Goal: Information Seeking & Learning: Learn about a topic

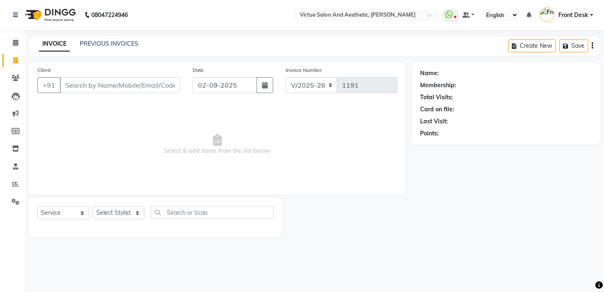
select select "7053"
select select "service"
click at [364, 33] on div "08047224946 Select Location × Virtue Salon And Aesthetic, Kolathur WhatsApp Sta…" at bounding box center [302, 146] width 604 height 292
click at [109, 44] on link "PREVIOUS INVOICES" at bounding box center [109, 43] width 59 height 7
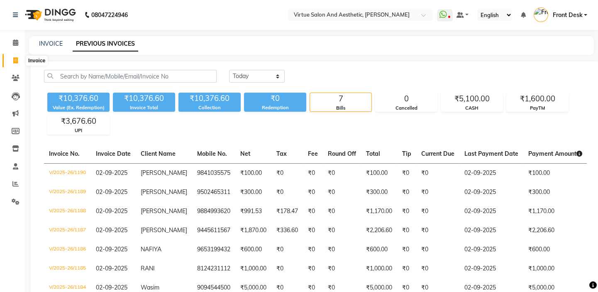
click at [10, 59] on span at bounding box center [15, 61] width 15 height 10
select select "7053"
select select "service"
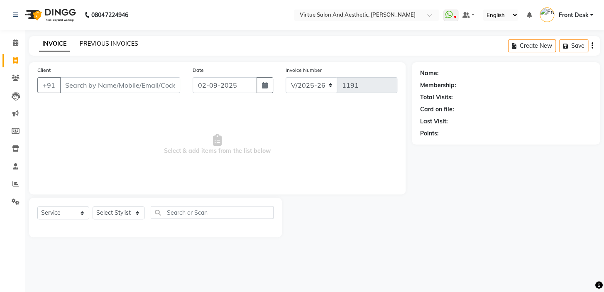
click at [120, 46] on link "PREVIOUS INVOICES" at bounding box center [109, 43] width 59 height 7
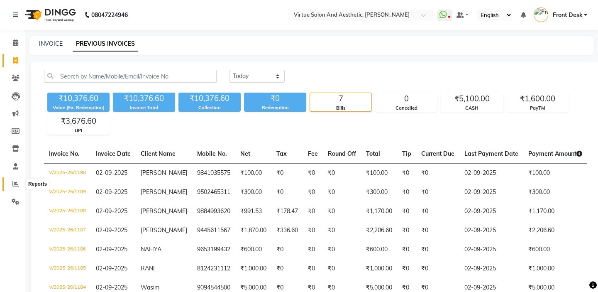
click at [17, 183] on icon at bounding box center [15, 184] width 6 height 6
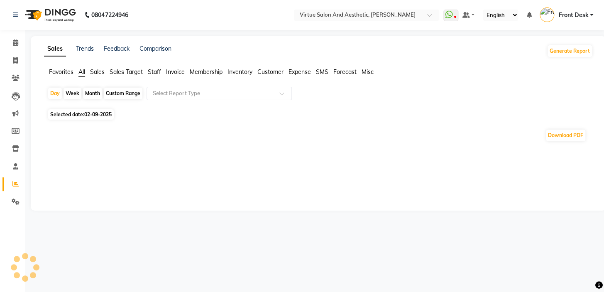
click at [96, 73] on span "Sales" at bounding box center [97, 71] width 15 height 7
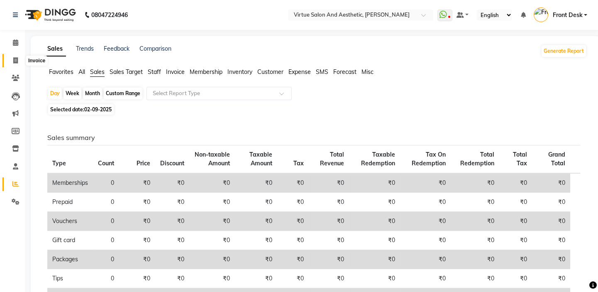
click at [17, 59] on icon at bounding box center [15, 60] width 5 height 6
select select "service"
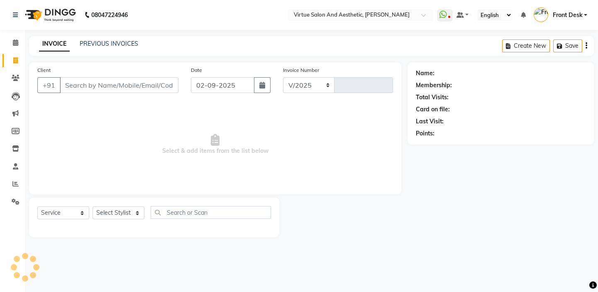
select select "7053"
type input "1191"
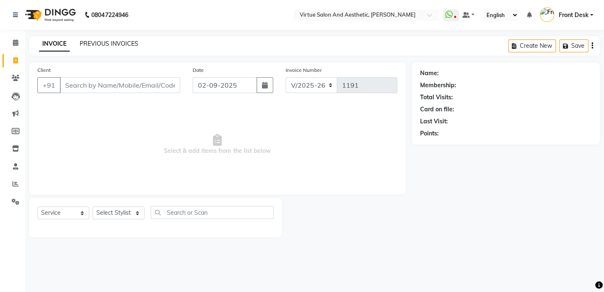
click at [100, 43] on link "PREVIOUS INVOICES" at bounding box center [109, 43] width 59 height 7
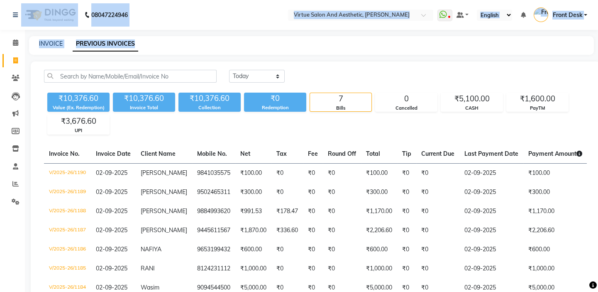
drag, startPoint x: 158, startPoint y: 49, endPoint x: 20, endPoint y: -16, distance: 152.4
click at [20, 0] on html "08047224946 Select Location × Virtue Salon And Aesthetic, Kolathur WhatsApp Sta…" at bounding box center [299, 146] width 598 height 292
click at [309, 44] on div "INVOICE PREVIOUS INVOICES" at bounding box center [306, 43] width 555 height 9
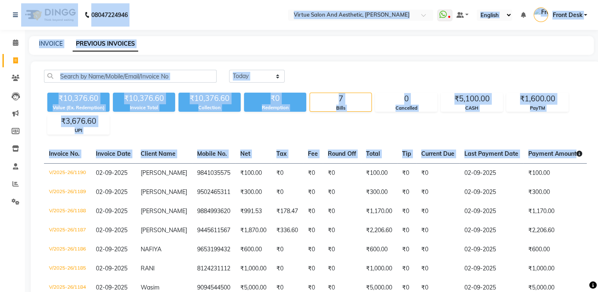
drag, startPoint x: 0, startPoint y: 5, endPoint x: 589, endPoint y: 150, distance: 607.0
click at [591, 154] on app-home "08047224946 Select Location × Virtue Salon And Aesthetic, Kolathur WhatsApp Sta…" at bounding box center [299, 171] width 598 height 342
drag, startPoint x: 288, startPoint y: 52, endPoint x: 275, endPoint y: 52, distance: 12.5
click at [287, 52] on div "INVOICE PREVIOUS INVOICES" at bounding box center [311, 45] width 565 height 19
click at [264, 39] on div "INVOICE PREVIOUS INVOICES" at bounding box center [306, 43] width 555 height 9
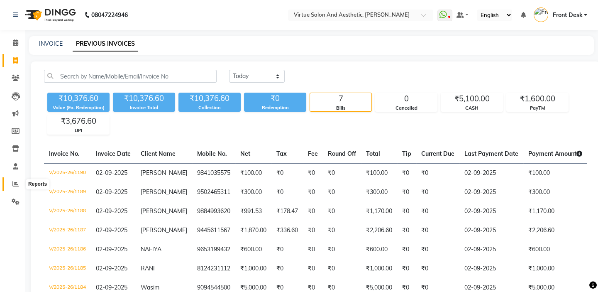
click at [15, 181] on icon at bounding box center [15, 184] width 6 height 6
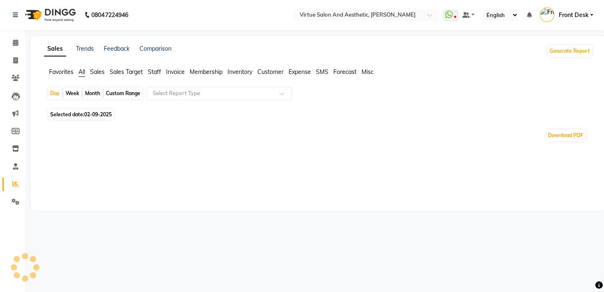
click at [99, 71] on span "Sales" at bounding box center [97, 71] width 15 height 7
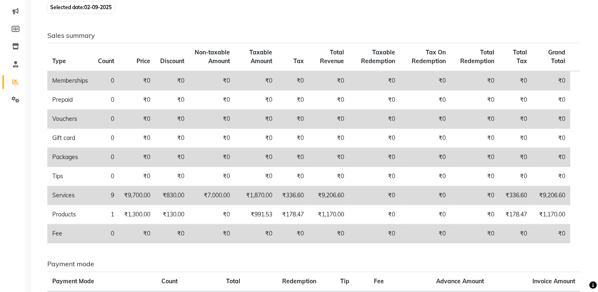
scroll to position [151, 0]
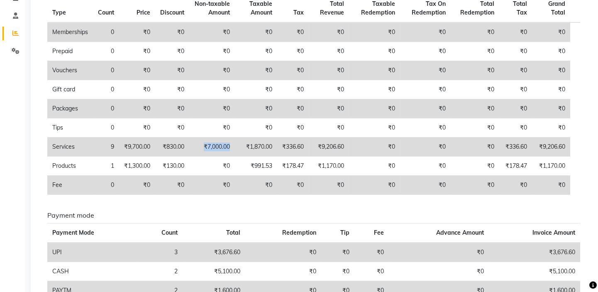
drag, startPoint x: 205, startPoint y: 146, endPoint x: 235, endPoint y: 143, distance: 29.6
click at [235, 143] on td "₹7,000.00" at bounding box center [212, 146] width 46 height 19
drag, startPoint x: 250, startPoint y: 144, endPoint x: 269, endPoint y: 139, distance: 19.1
click at [269, 139] on td "₹1,870.00" at bounding box center [256, 146] width 42 height 19
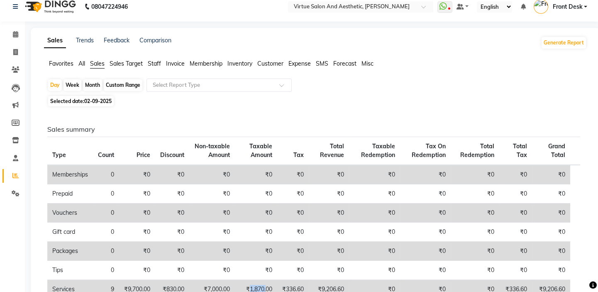
scroll to position [0, 0]
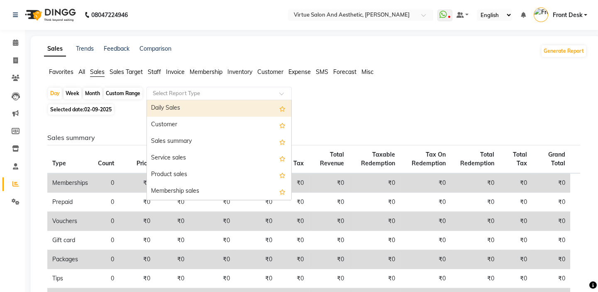
click at [261, 92] on input "text" at bounding box center [211, 93] width 120 height 8
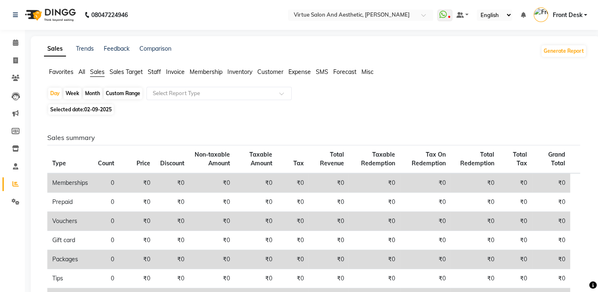
click at [372, 93] on div "Day Week Month Custom Range Select Report Type" at bounding box center [315, 94] width 536 height 15
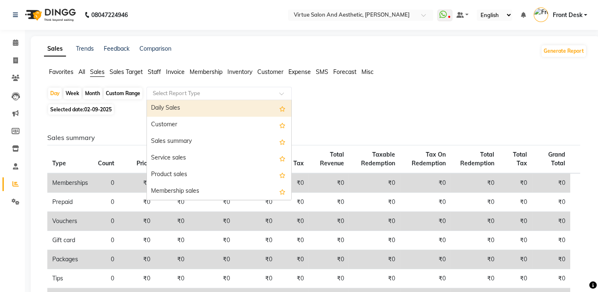
click at [211, 93] on input "text" at bounding box center [211, 93] width 120 height 8
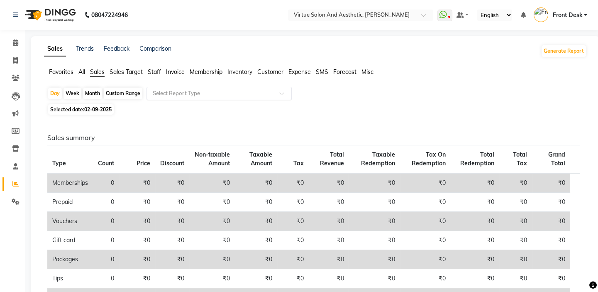
drag, startPoint x: 264, startPoint y: 71, endPoint x: 255, endPoint y: 88, distance: 18.8
click at [264, 71] on span "Customer" at bounding box center [270, 71] width 26 height 7
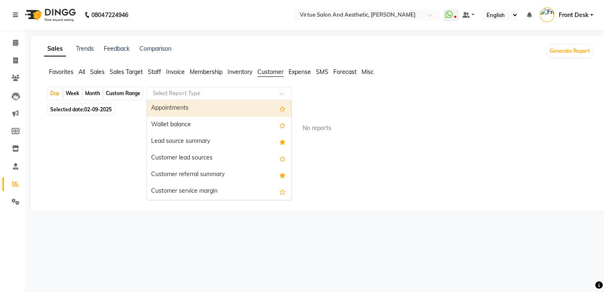
click at [249, 97] on input "text" at bounding box center [211, 93] width 120 height 8
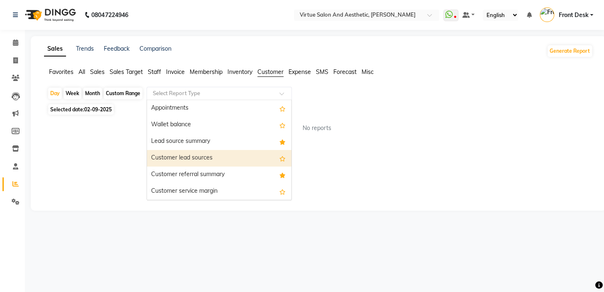
click at [189, 154] on div "Customer lead sources" at bounding box center [219, 158] width 144 height 17
select select "full_report"
select select "csv"
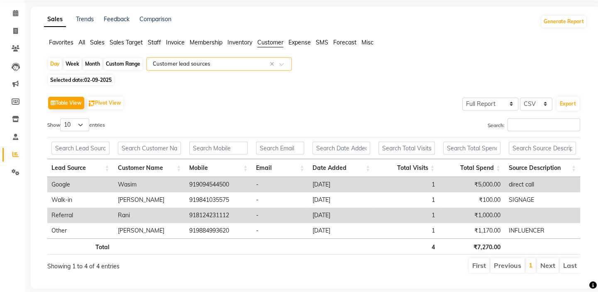
scroll to position [44, 0]
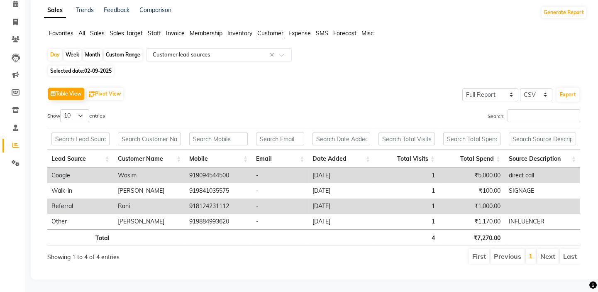
click at [79, 152] on th "Lead Source" at bounding box center [80, 159] width 66 height 18
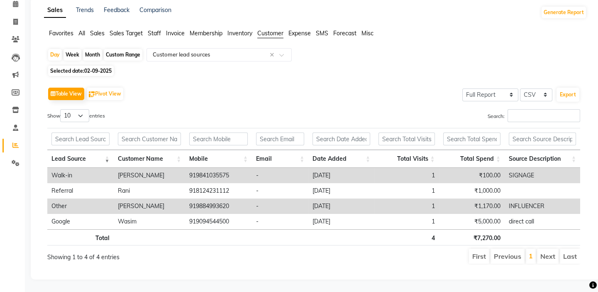
click at [79, 152] on th "Lead Source" at bounding box center [80, 159] width 66 height 18
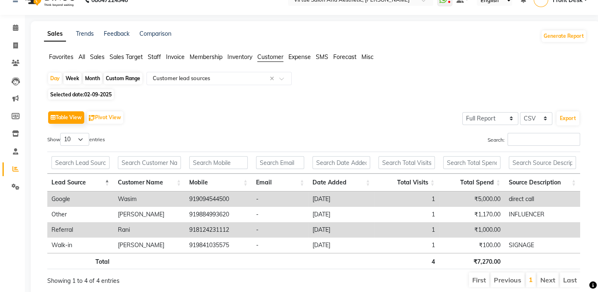
scroll to position [0, 0]
